Goal: Task Accomplishment & Management: Use online tool/utility

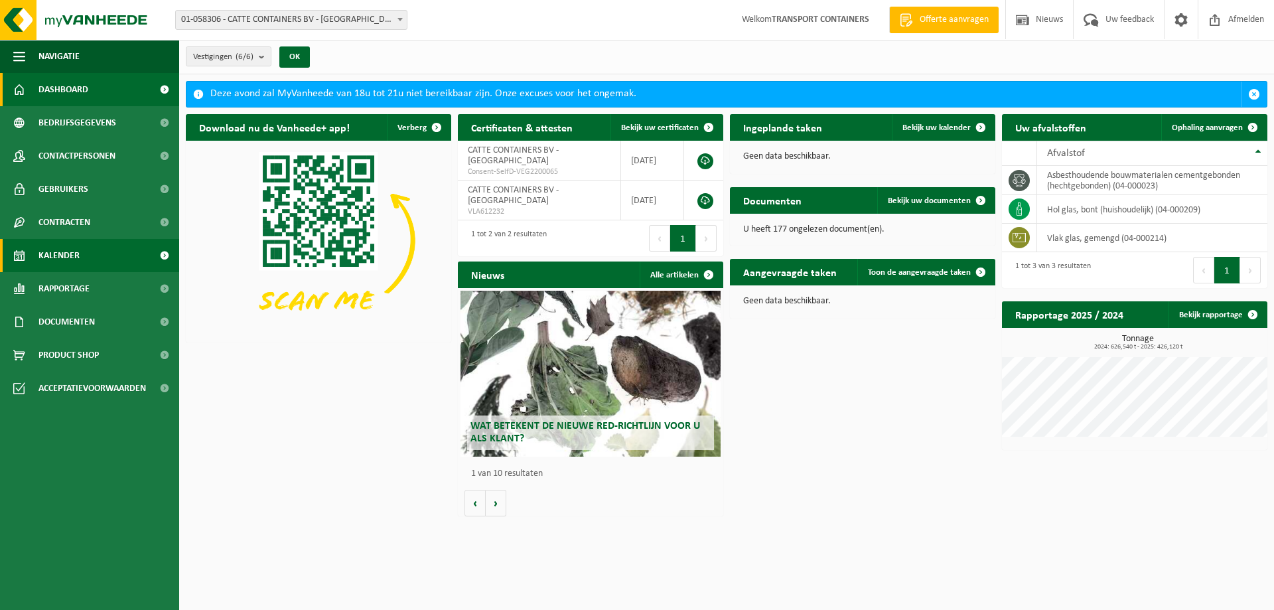
click at [80, 260] on link "Kalender" at bounding box center [89, 255] width 179 height 33
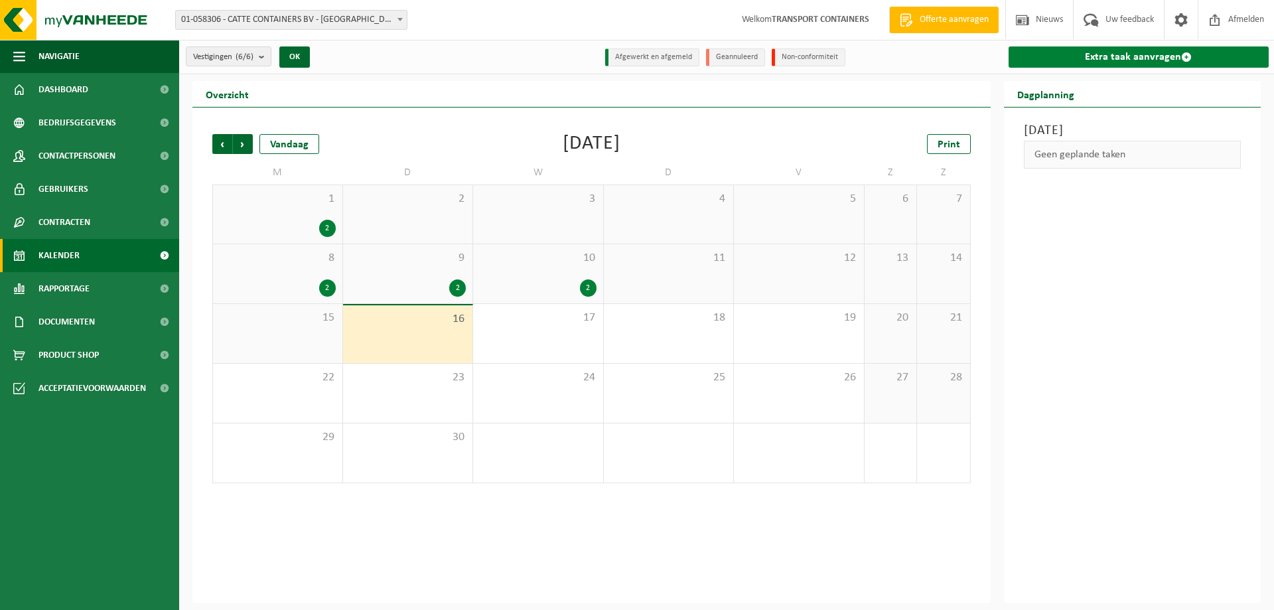
click at [1106, 56] on link "Extra taak aanvragen" at bounding box center [1138, 56] width 261 height 21
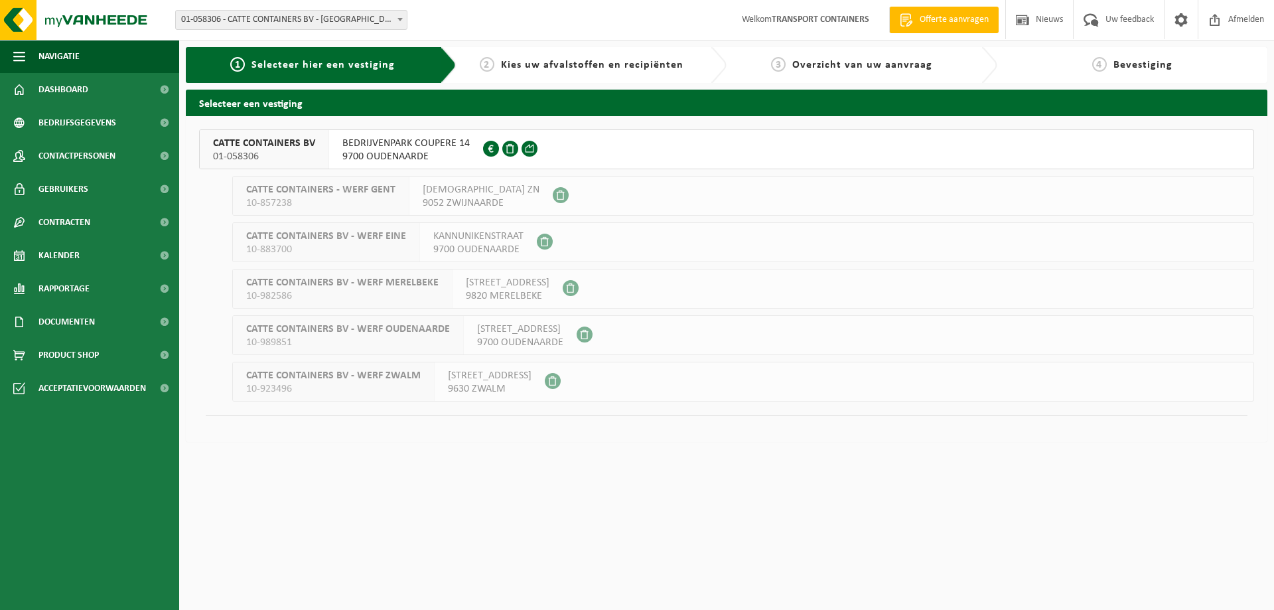
click at [405, 148] on span "BEDRIJVENPARK COUPERE 14" at bounding box center [405, 143] width 127 height 13
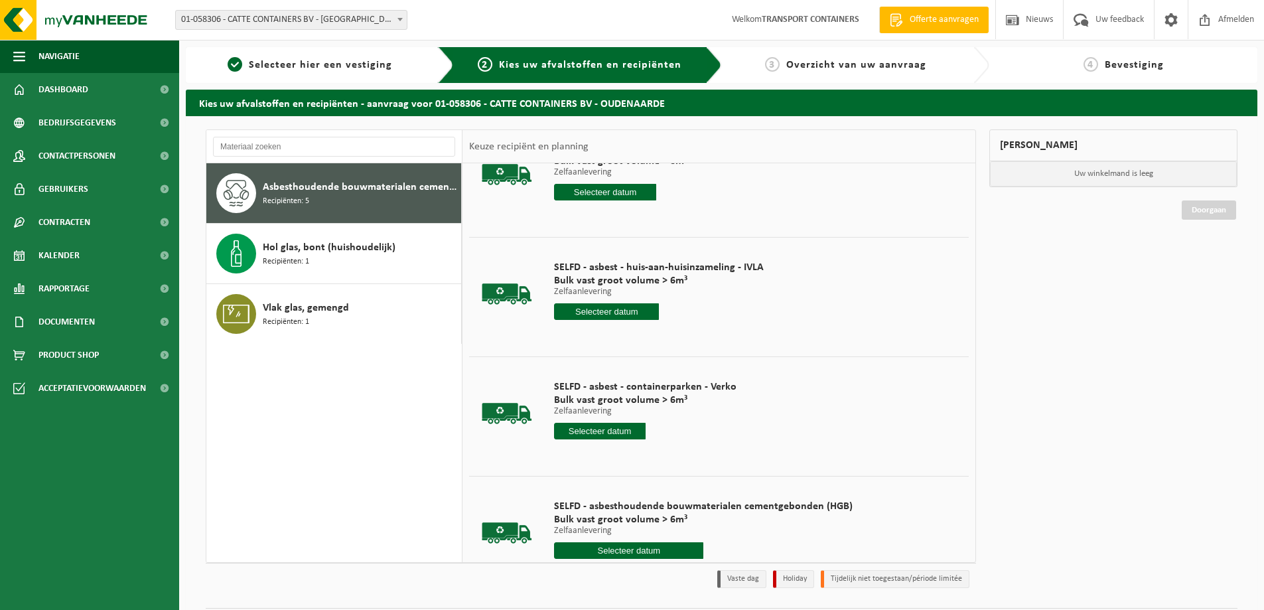
scroll to position [186, 0]
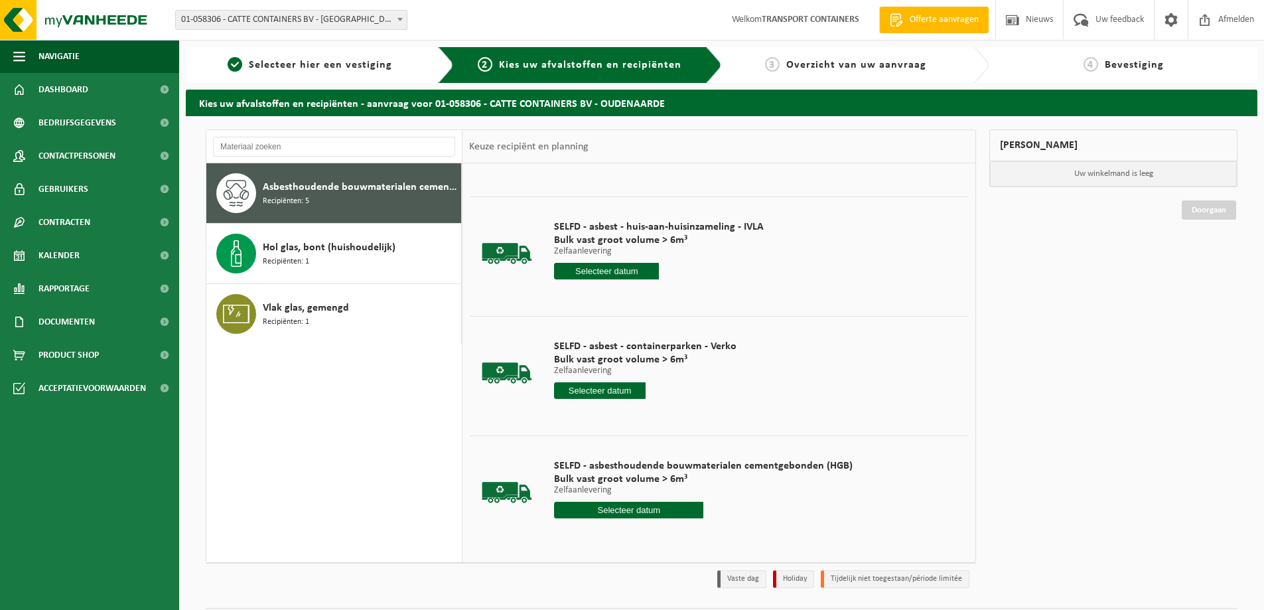
click at [608, 391] on input "text" at bounding box center [600, 390] width 92 height 17
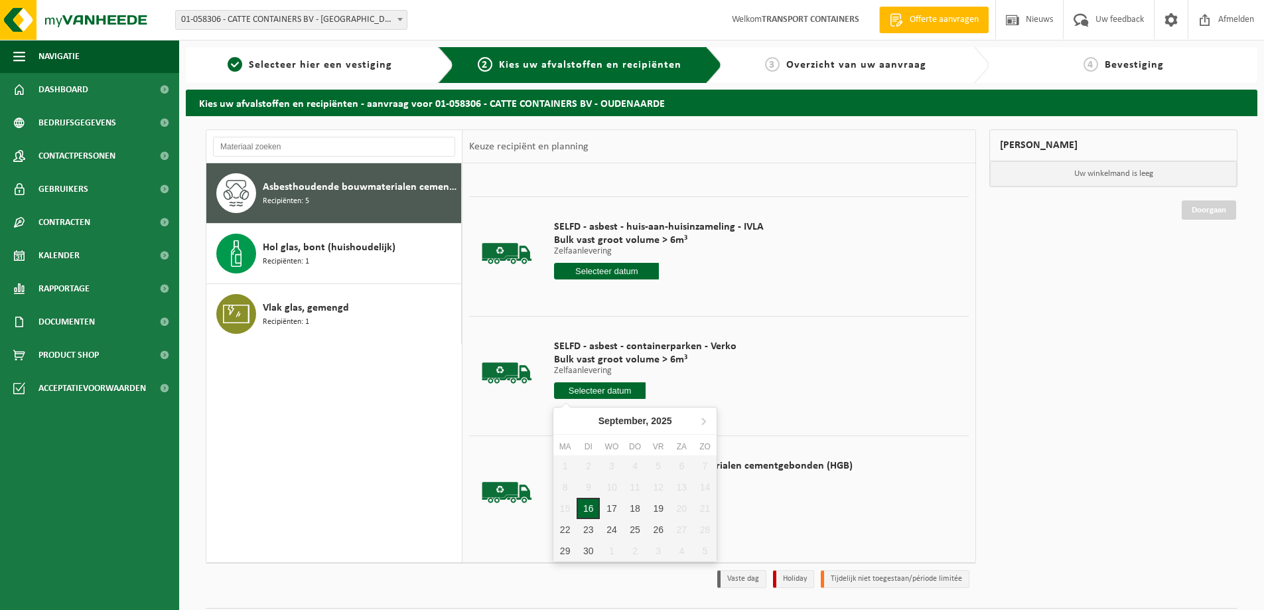
click at [583, 509] on div "16" at bounding box center [587, 507] width 23 height 21
type input "Van 2025-09-16"
type input "2025-09-16"
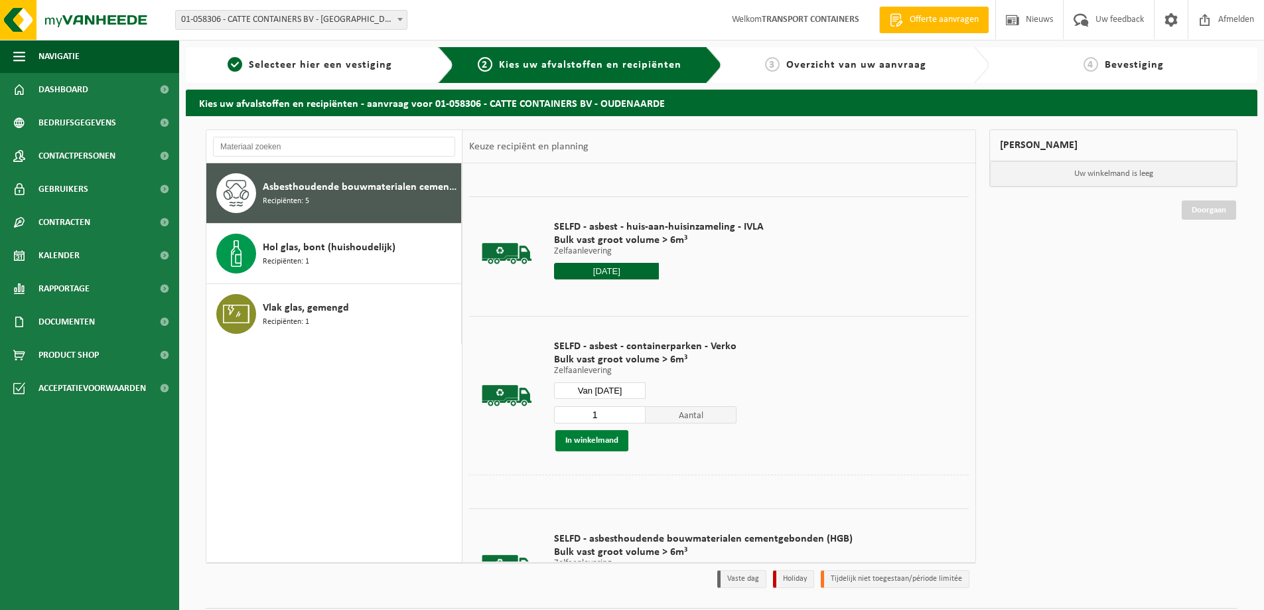
click at [591, 444] on button "In winkelmand" at bounding box center [591, 440] width 73 height 21
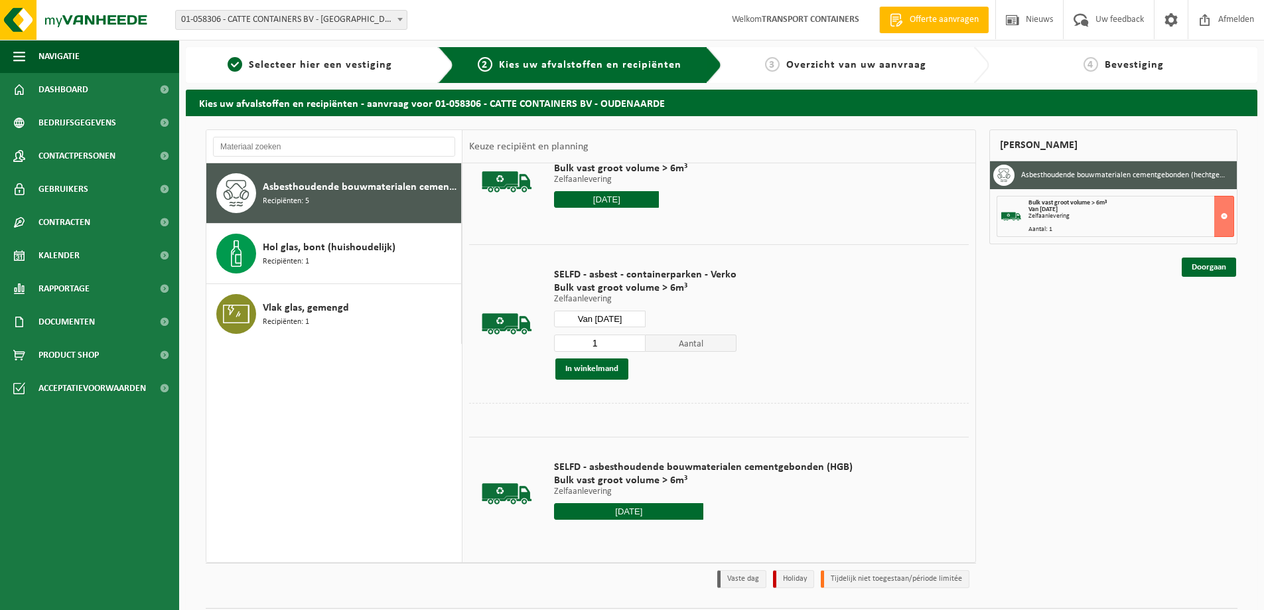
scroll to position [258, 0]
click at [605, 511] on input "2025-09-16" at bounding box center [628, 510] width 149 height 17
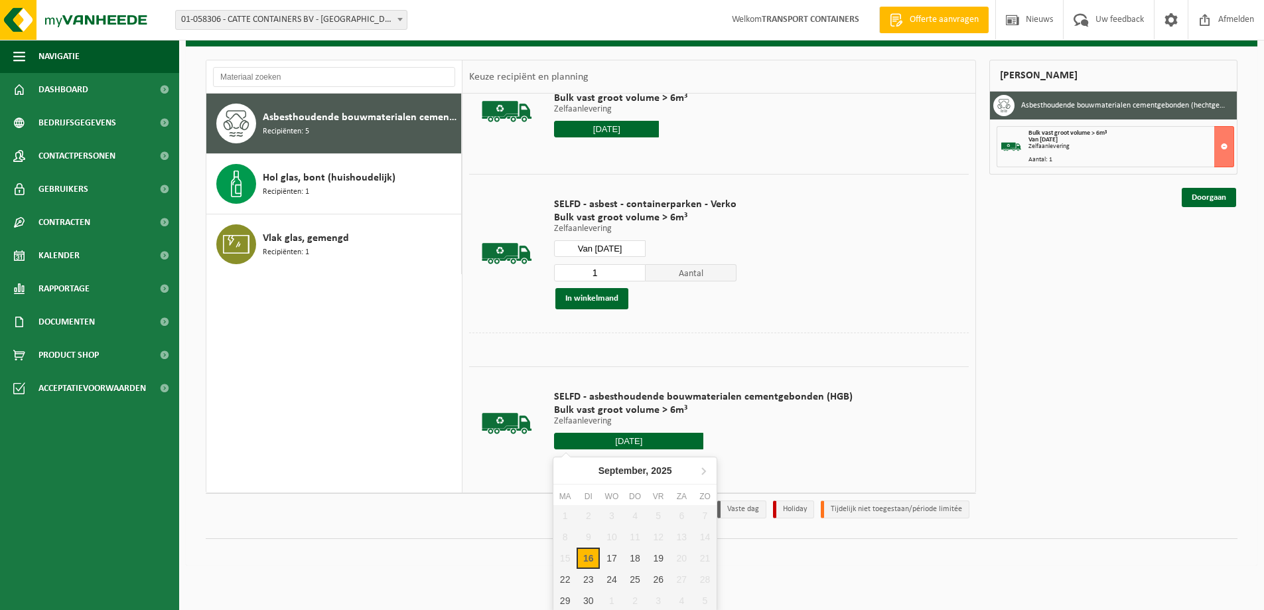
scroll to position [72, 0]
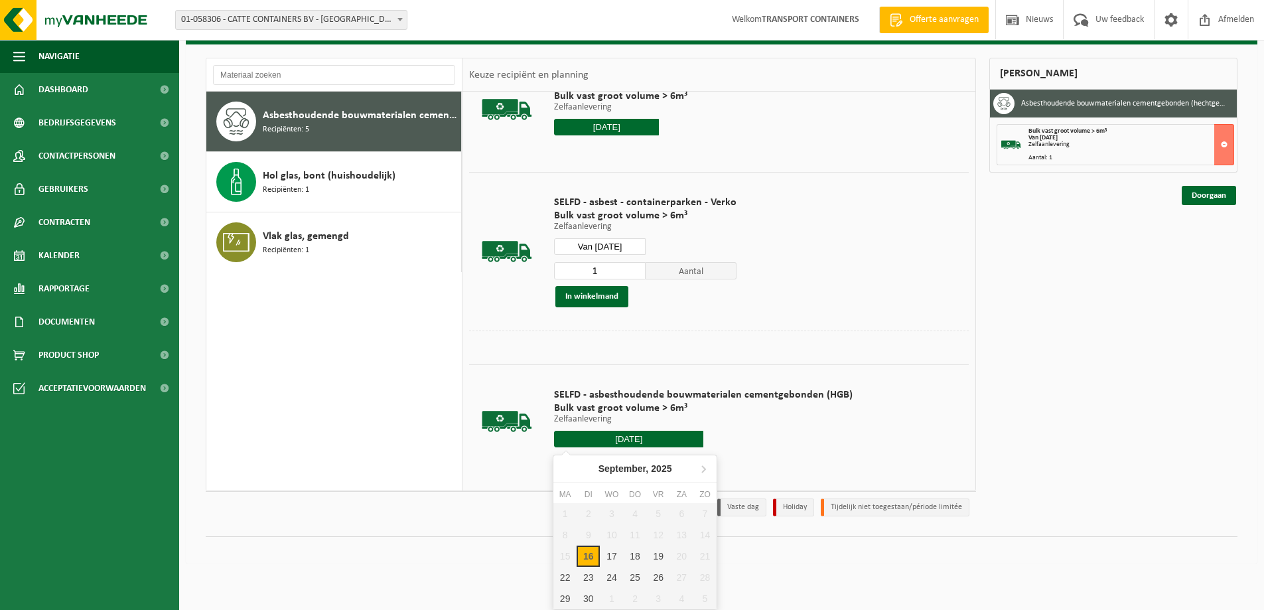
click at [588, 559] on div "16" at bounding box center [587, 555] width 23 height 21
type input "Van 2025-09-16"
type input "2025-09-16"
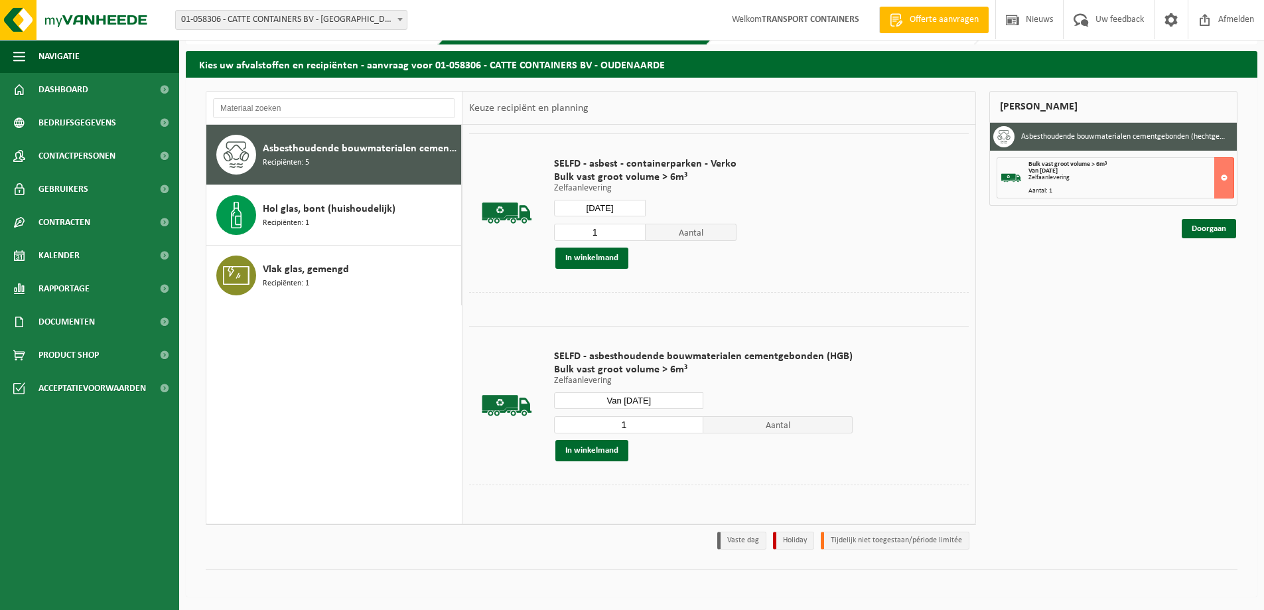
scroll to position [330, 0]
click at [582, 454] on button "In winkelmand" at bounding box center [591, 449] width 73 height 21
click at [1207, 278] on link "Doorgaan" at bounding box center [1208, 276] width 54 height 19
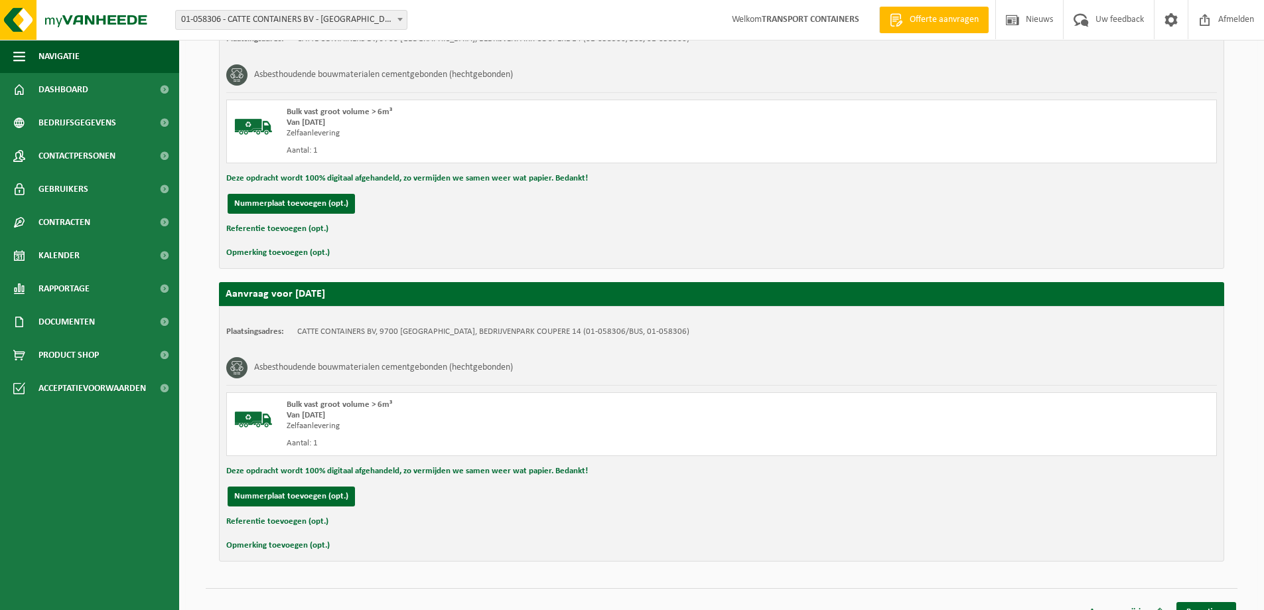
scroll to position [302, 0]
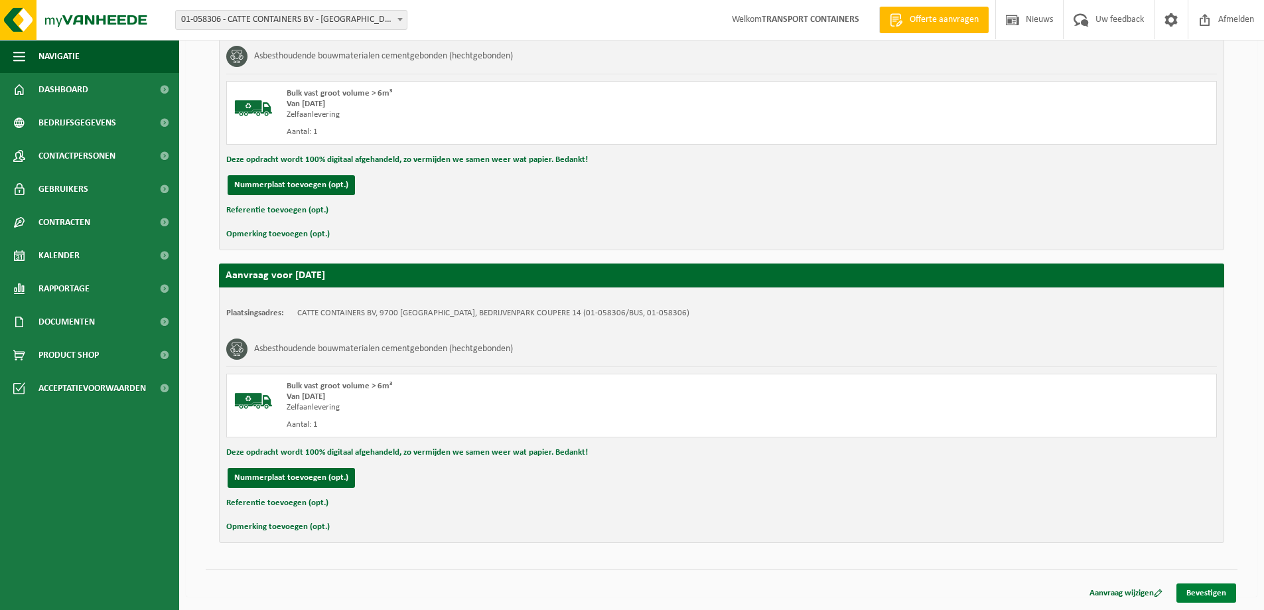
click at [1188, 592] on link "Bevestigen" at bounding box center [1206, 592] width 60 height 19
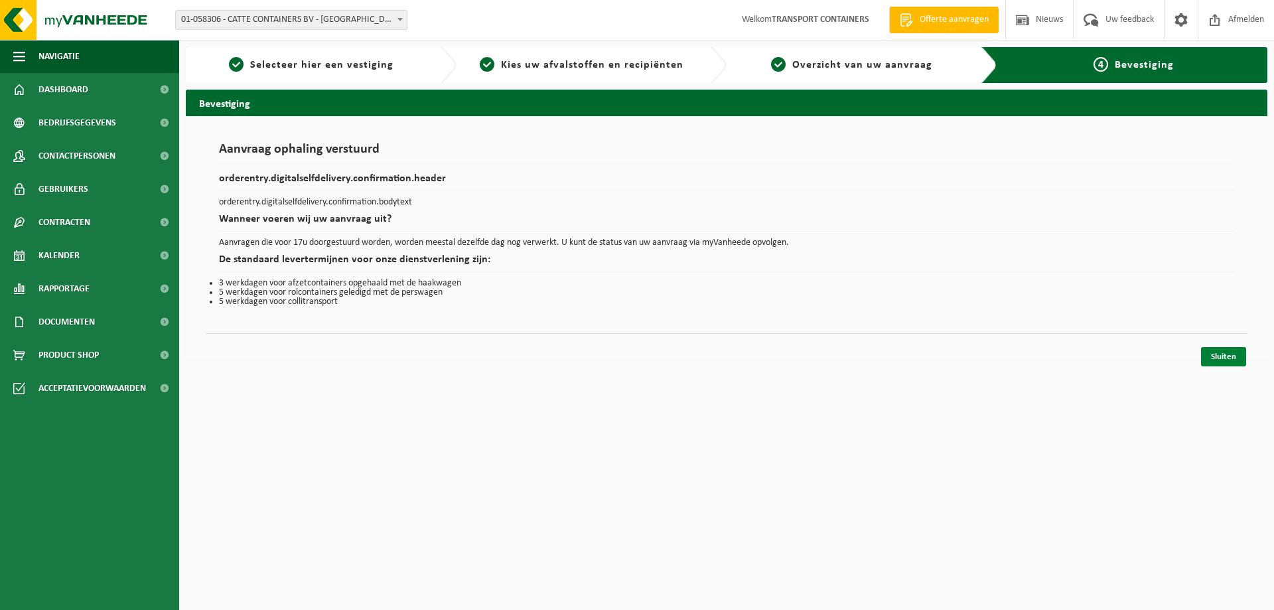
click at [1219, 360] on link "Sluiten" at bounding box center [1223, 356] width 45 height 19
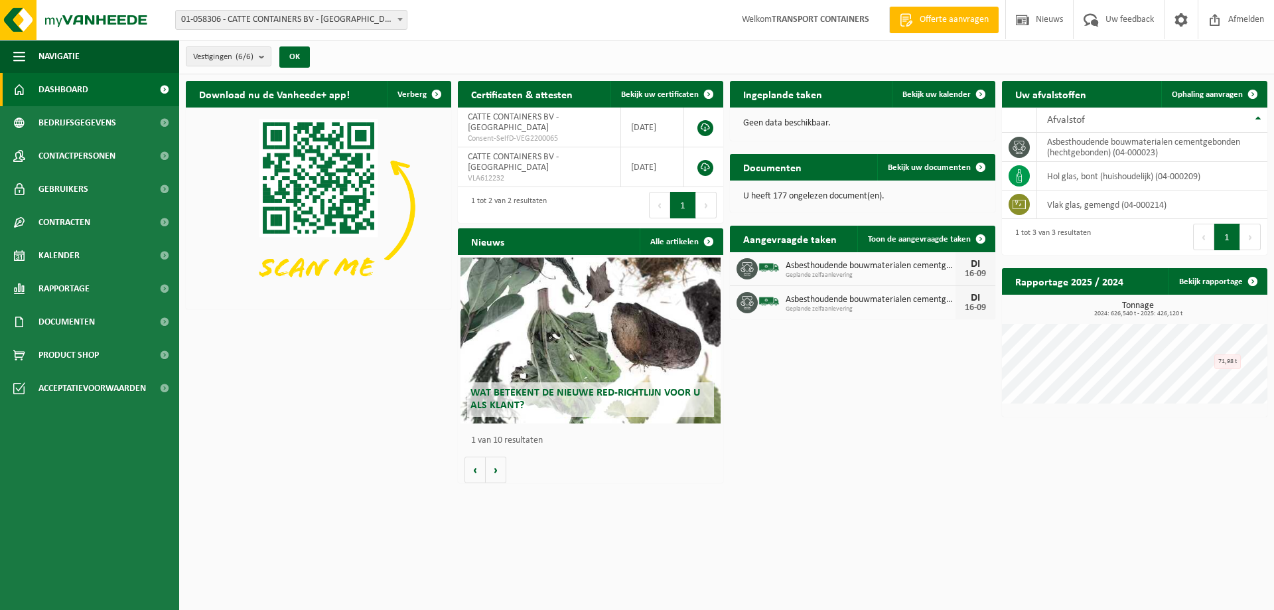
click at [542, 389] on span "Wat betekent de nieuwe RED-richtlijn voor u als klant?" at bounding box center [585, 398] width 230 height 23
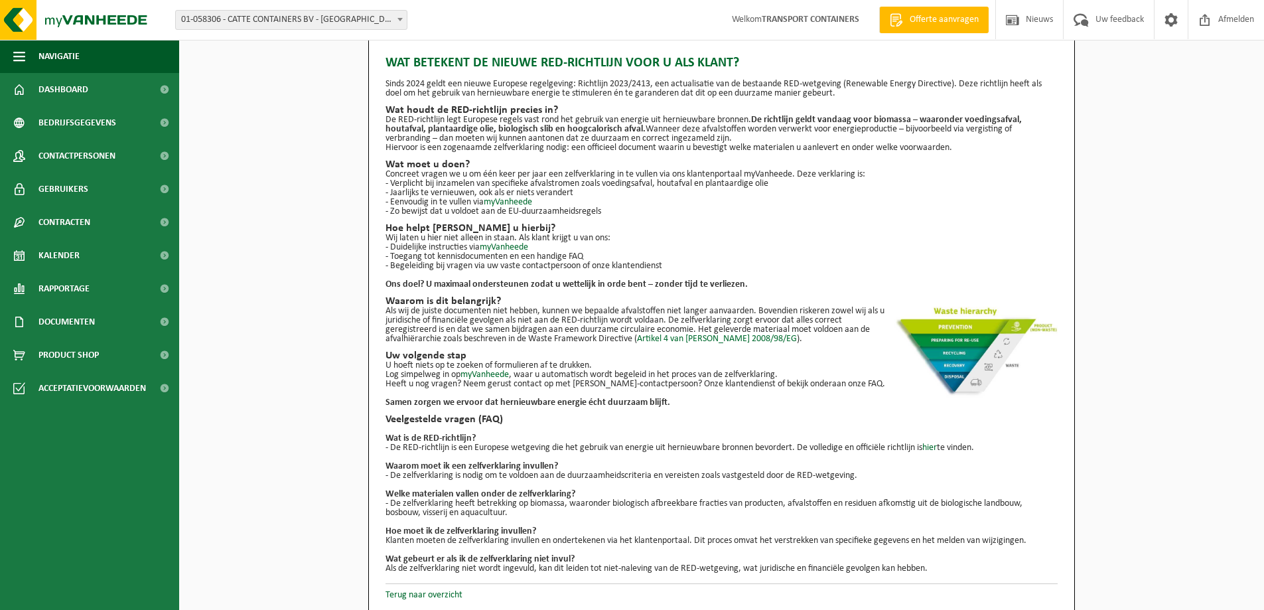
scroll to position [19, 0]
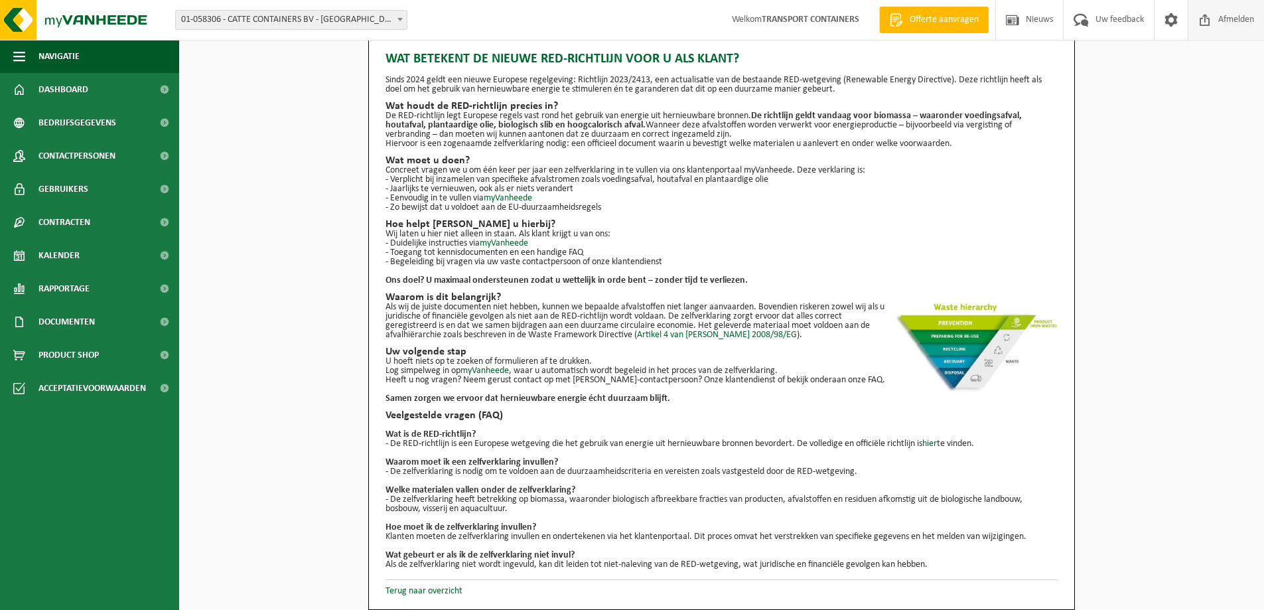
click at [1232, 23] on span "Afmelden" at bounding box center [1236, 19] width 42 height 39
